Goal: Navigation & Orientation: Find specific page/section

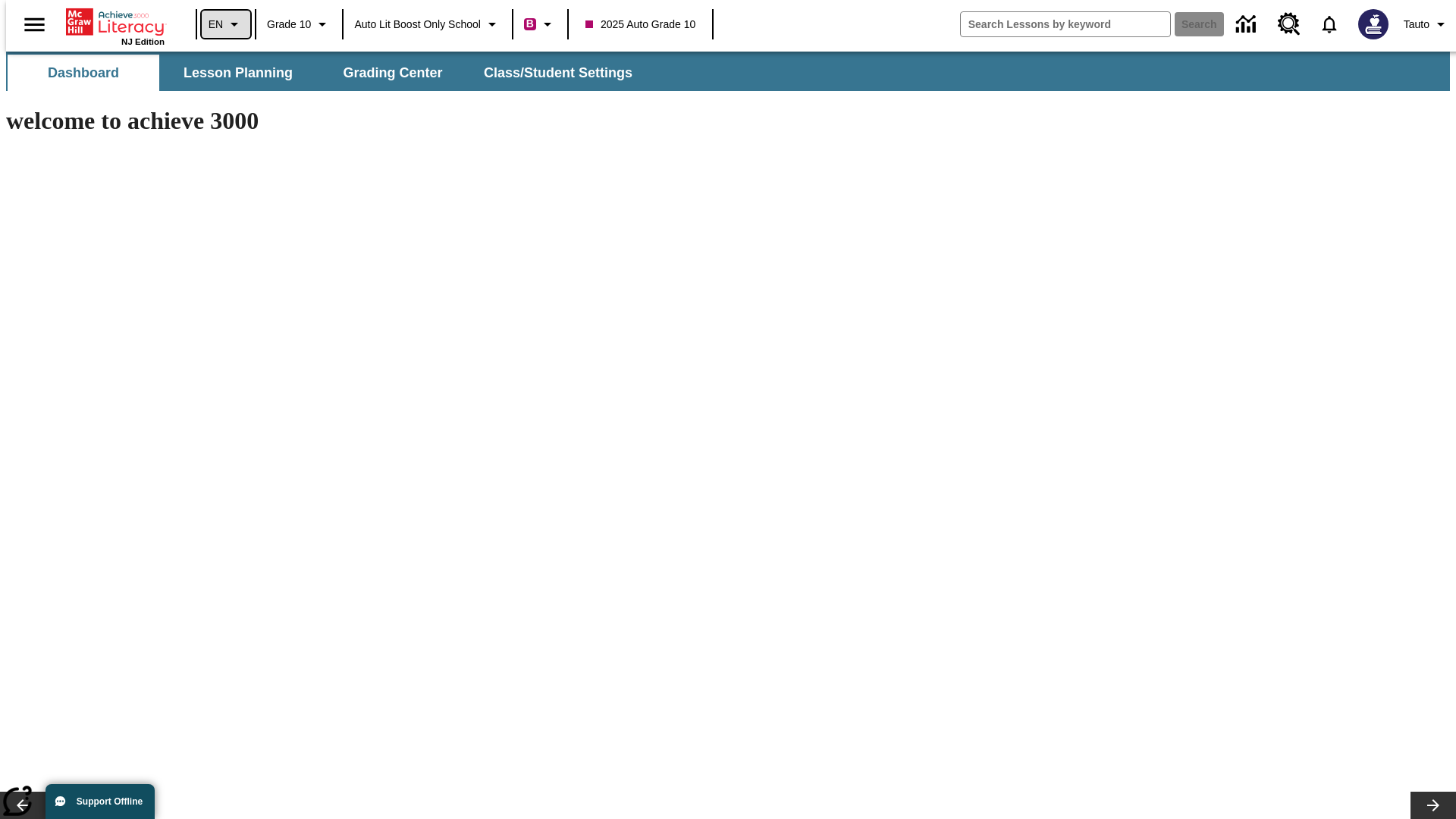
click at [225, 24] on icon "Language: EN, Select a language" at bounding box center [234, 24] width 18 height 18
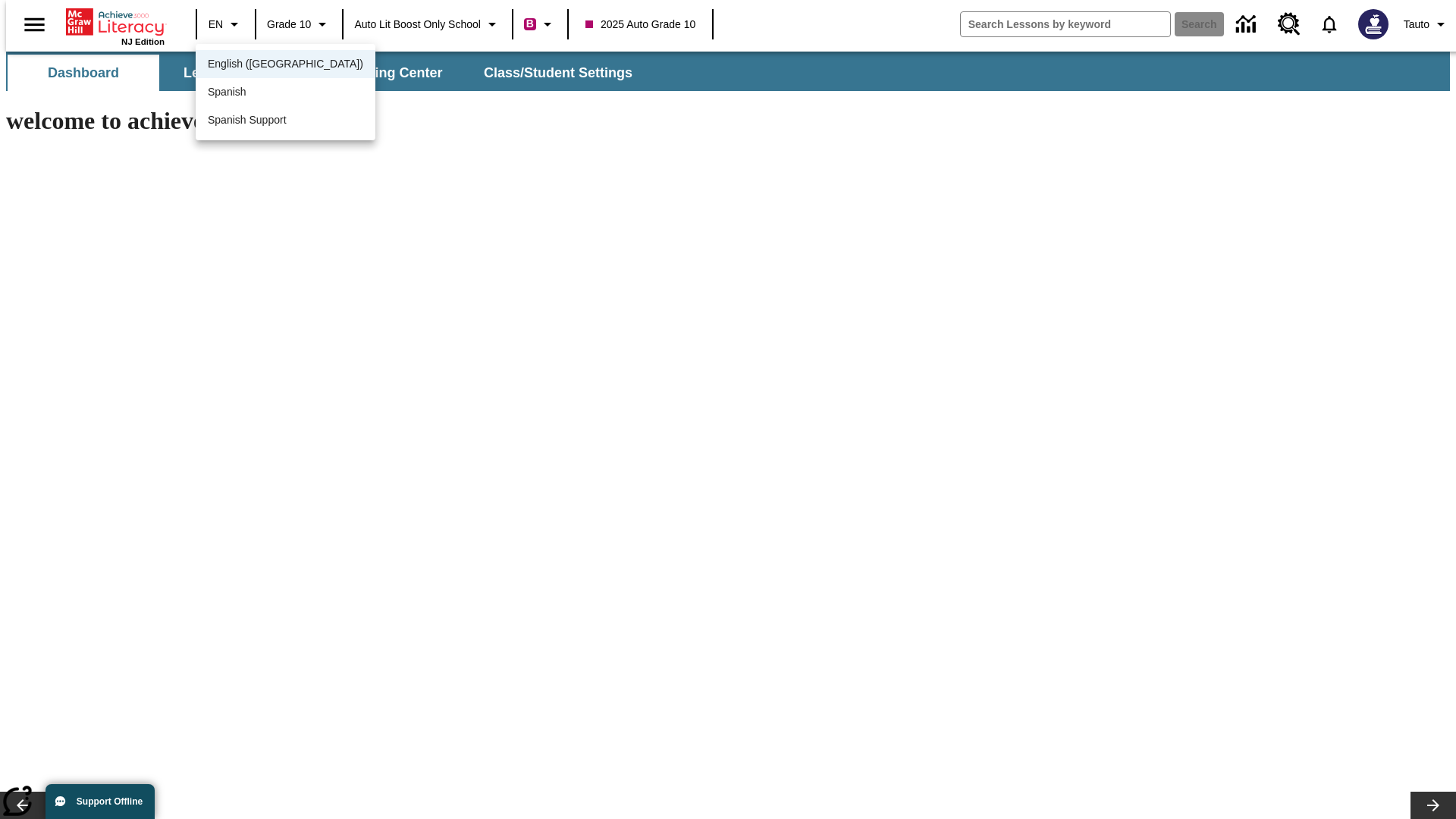
click at [252, 66] on span "English (US)" at bounding box center [285, 64] width 155 height 16
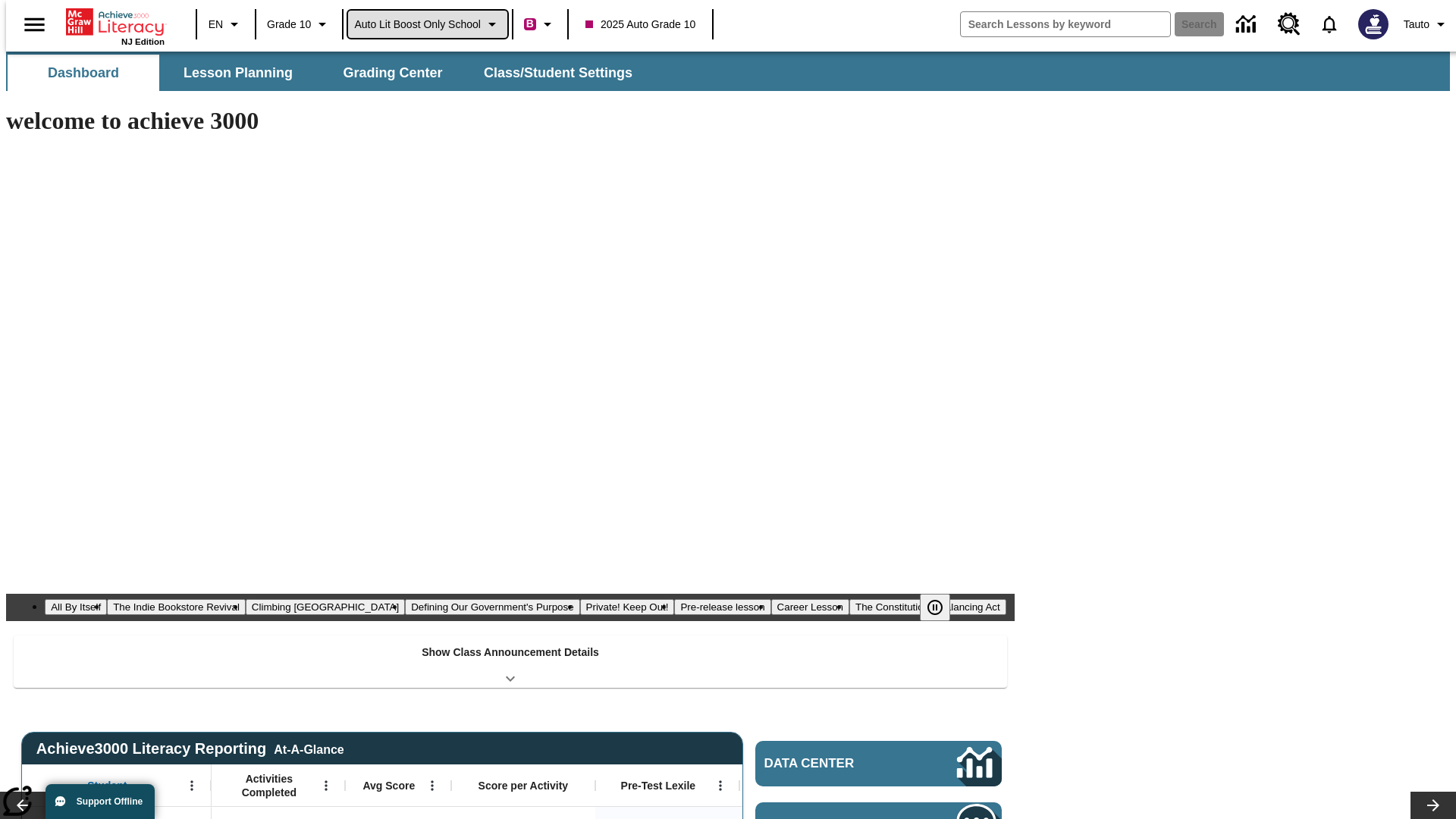
click at [427, 24] on span "Auto Lit Boost only School" at bounding box center [418, 24] width 127 height 16
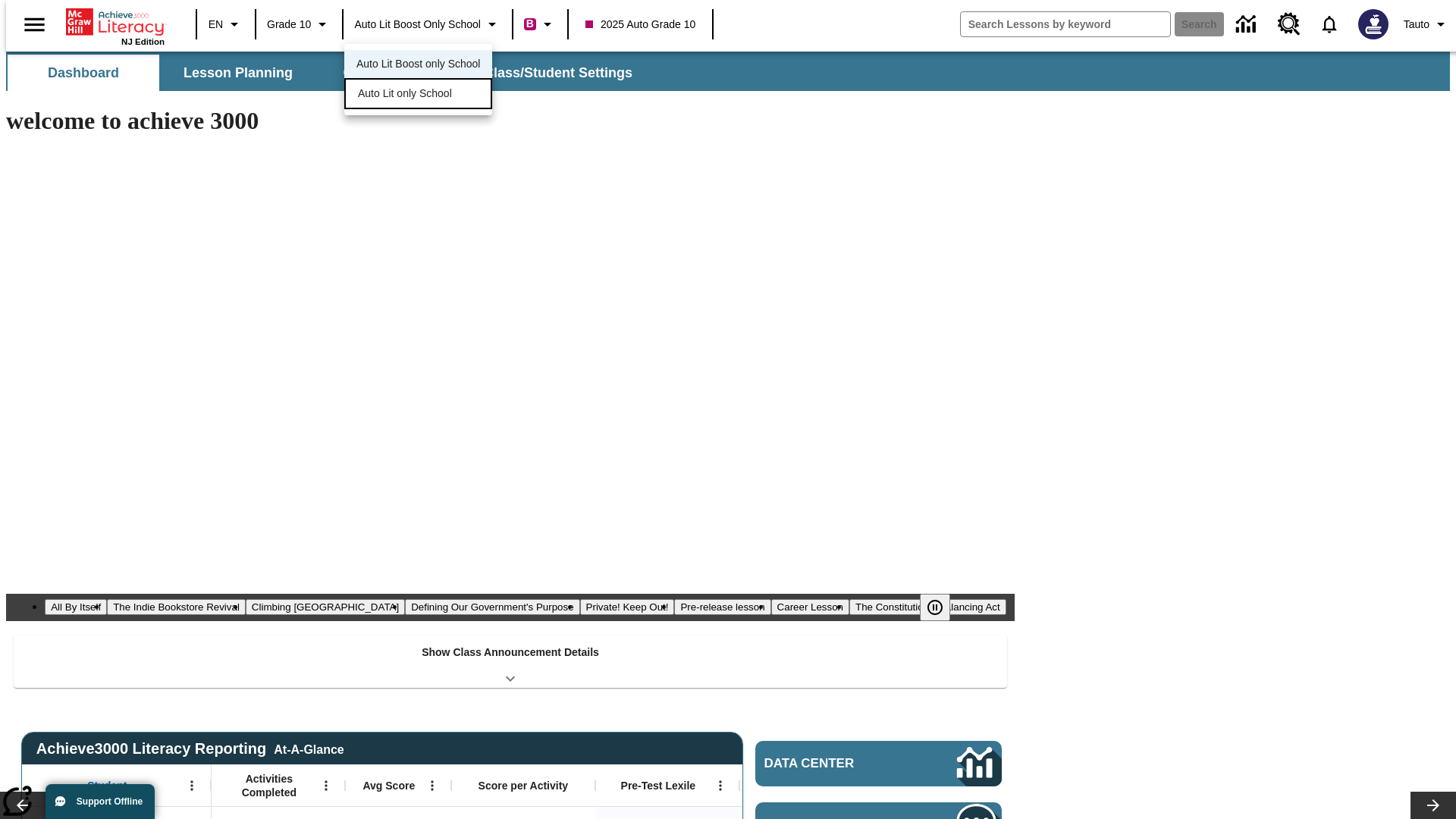
click at [406, 95] on span "Auto Lit only School" at bounding box center [404, 93] width 94 height 16
